Goal: Book appointment/travel/reservation

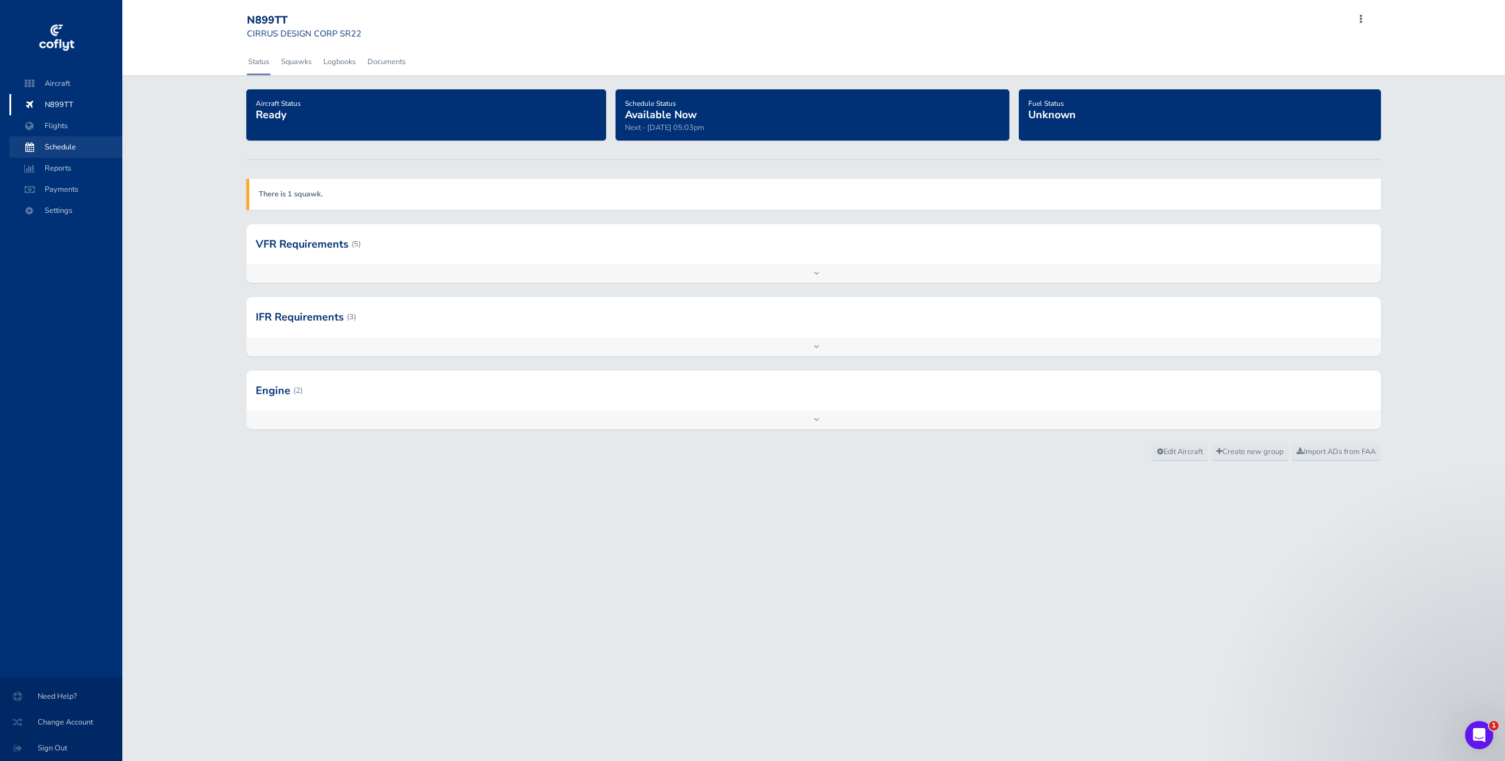
click at [76, 152] on span "Schedule" at bounding box center [65, 146] width 89 height 21
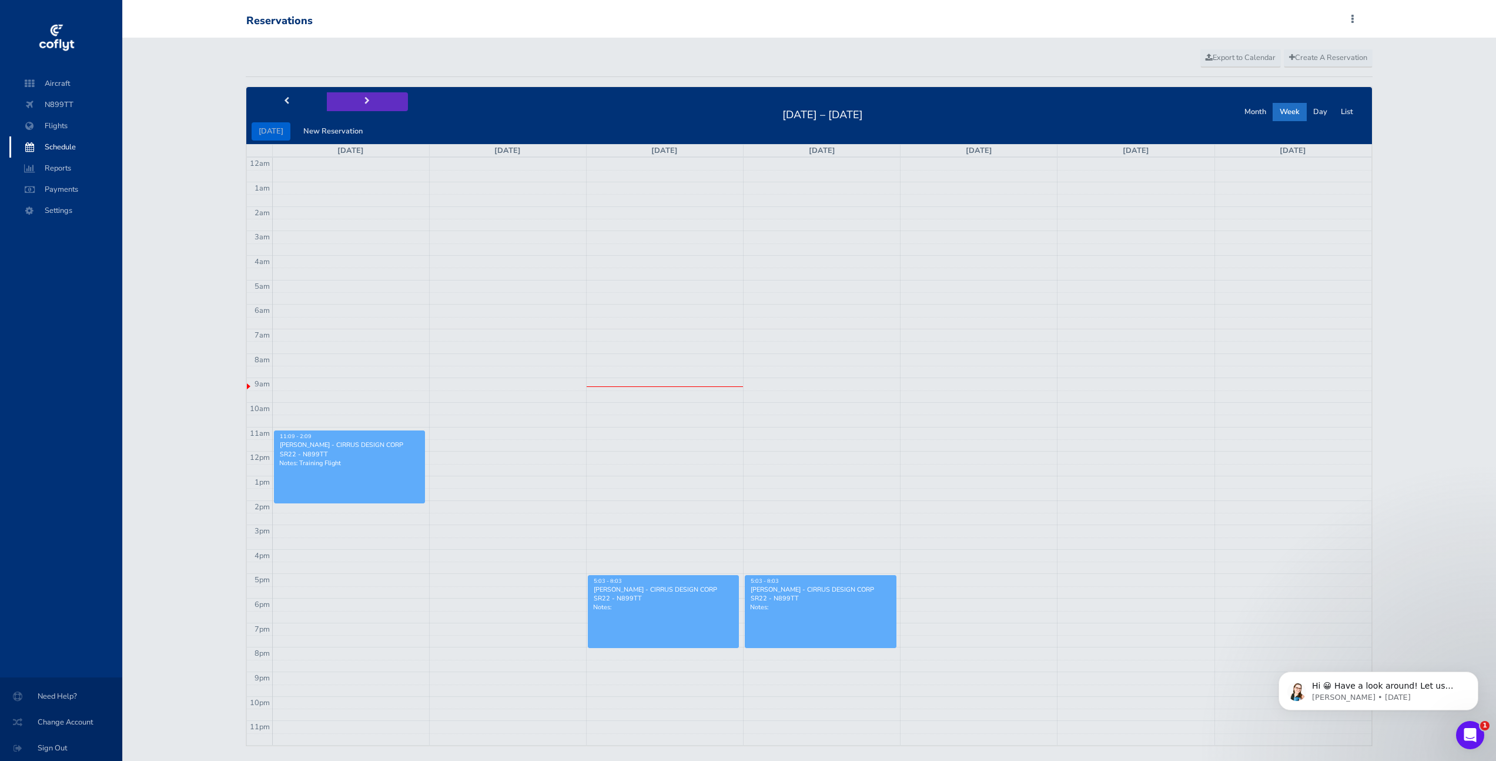
click at [364, 103] on span "next" at bounding box center [366, 102] width 5 height 8
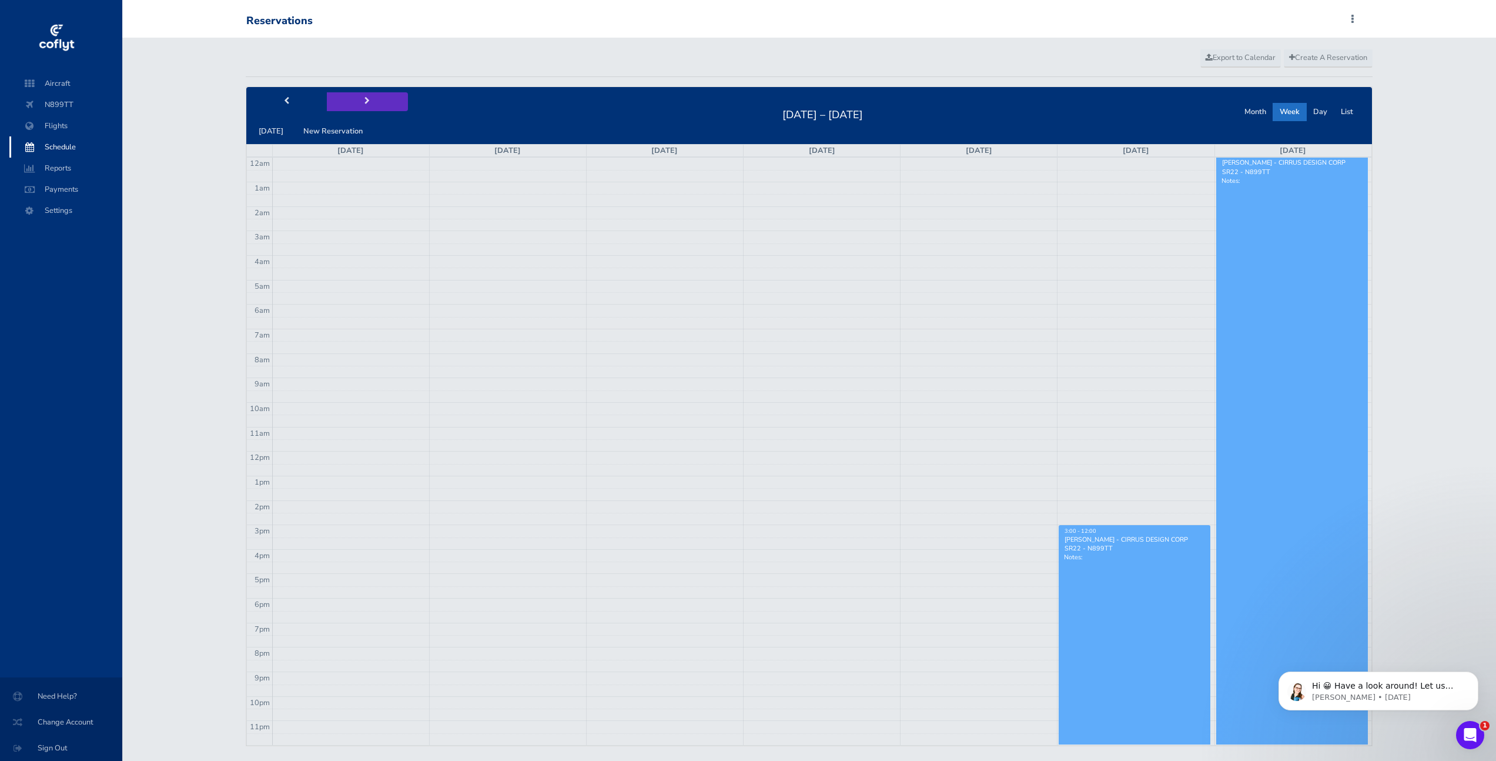
click at [364, 103] on span "next" at bounding box center [366, 102] width 5 height 8
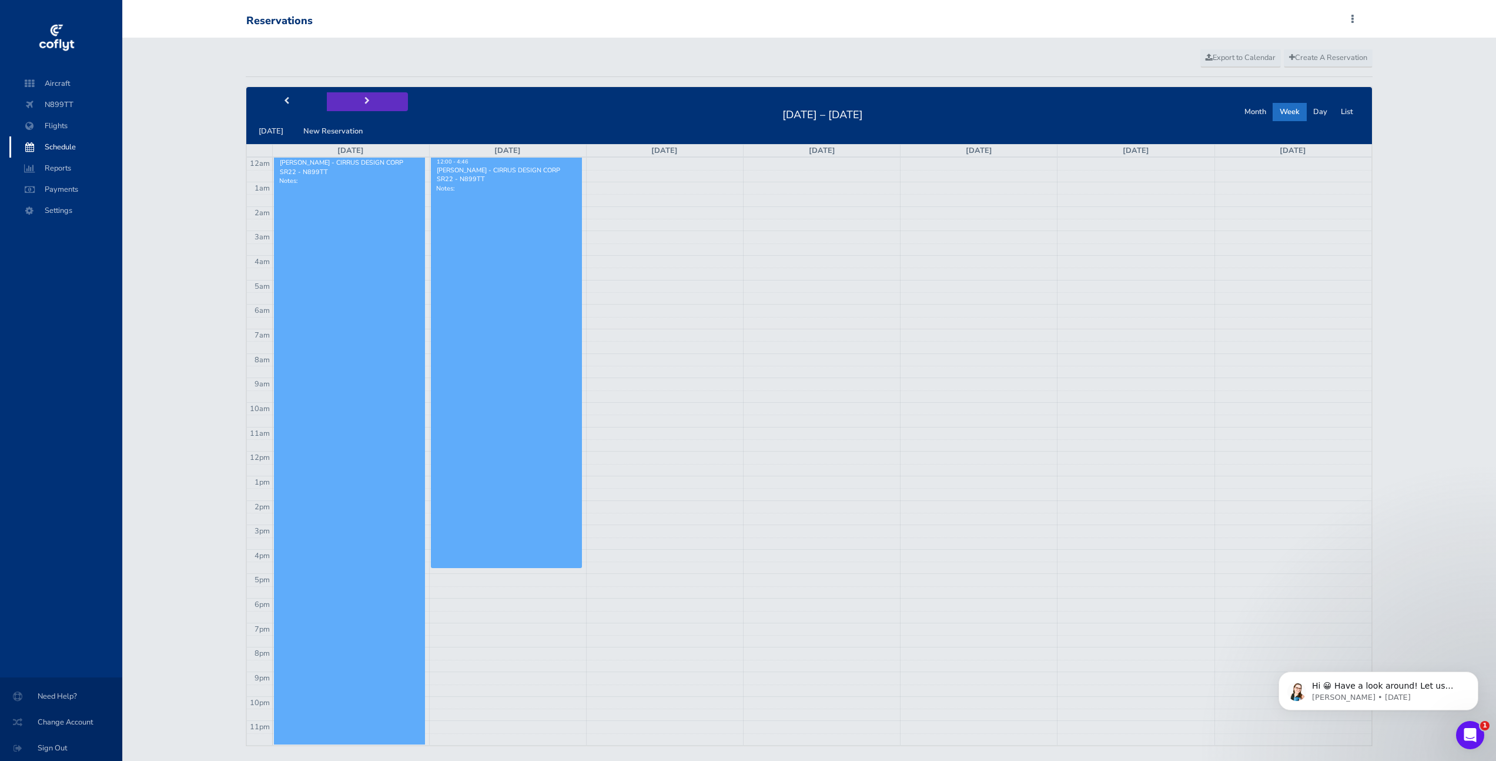
click at [364, 103] on span "next" at bounding box center [366, 102] width 5 height 8
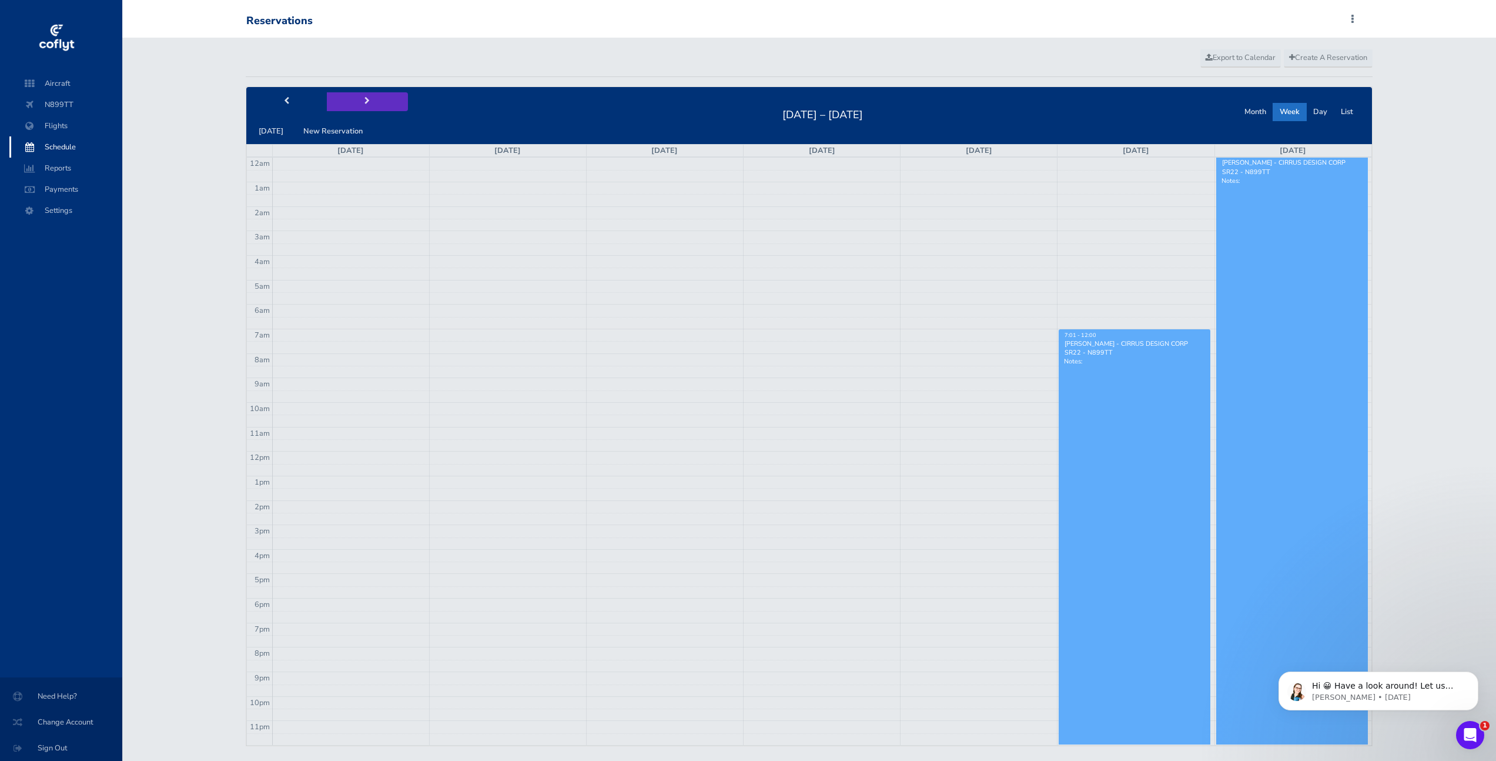
click at [364, 103] on span "next" at bounding box center [366, 102] width 5 height 8
